Goal: Transaction & Acquisition: Download file/media

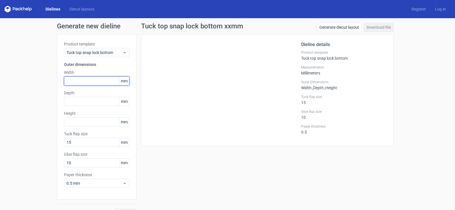
click at [91, 82] on input "text" at bounding box center [96, 80] width 65 height 9
type input "2"
type input "50"
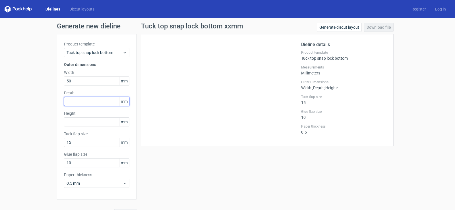
click at [76, 103] on input "text" at bounding box center [96, 101] width 65 height 9
type input "20"
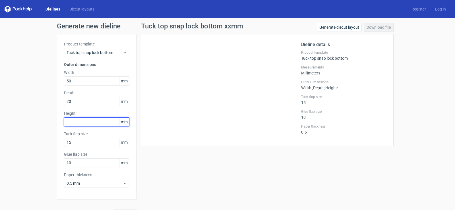
click at [105, 120] on div "Height mm" at bounding box center [96, 119] width 65 height 16
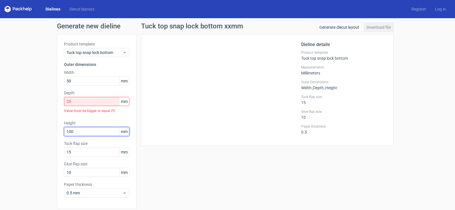
type input "100"
drag, startPoint x: 88, startPoint y: 101, endPoint x: 63, endPoint y: 105, distance: 25.3
click at [64, 105] on input "20" at bounding box center [96, 101] width 65 height 9
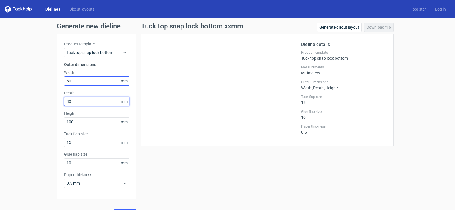
type input "30"
drag, startPoint x: 65, startPoint y: 82, endPoint x: 62, endPoint y: 82, distance: 3.1
click at [64, 82] on input "50" at bounding box center [96, 80] width 65 height 9
type input "80"
click at [194, 184] on div "Tuck top snap lock bottom xxmm Generate diecut layout Download file Dieline det…" at bounding box center [266, 120] width 261 height 195
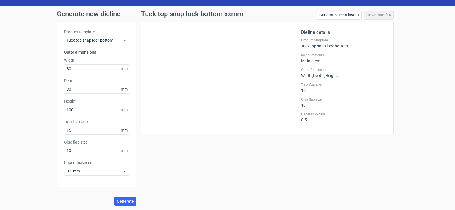
scroll to position [13, 0]
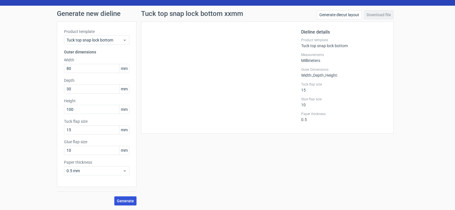
click at [128, 201] on span "Generate" at bounding box center [125, 201] width 17 height 4
click at [374, 14] on link "Download file" at bounding box center [379, 14] width 30 height 9
